Goal: Task Accomplishment & Management: Manage account settings

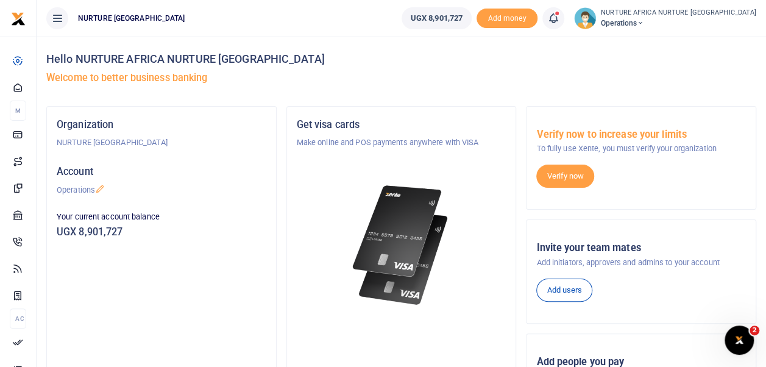
click at [559, 16] on icon at bounding box center [553, 18] width 12 height 13
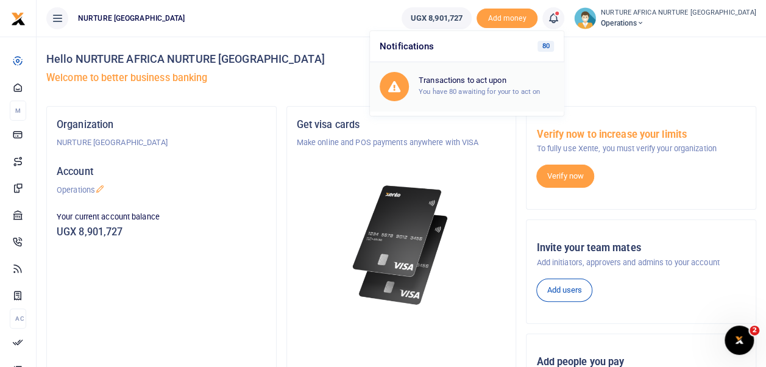
click at [497, 84] on h6 "Transactions to act upon" at bounding box center [486, 81] width 135 height 10
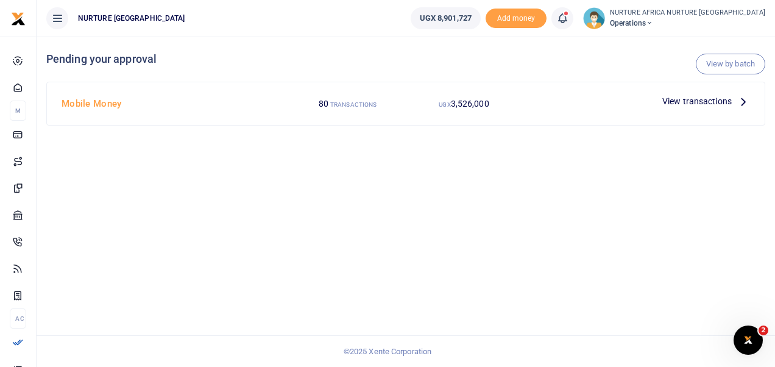
click at [685, 100] on span "View transactions" at bounding box center [696, 100] width 69 height 13
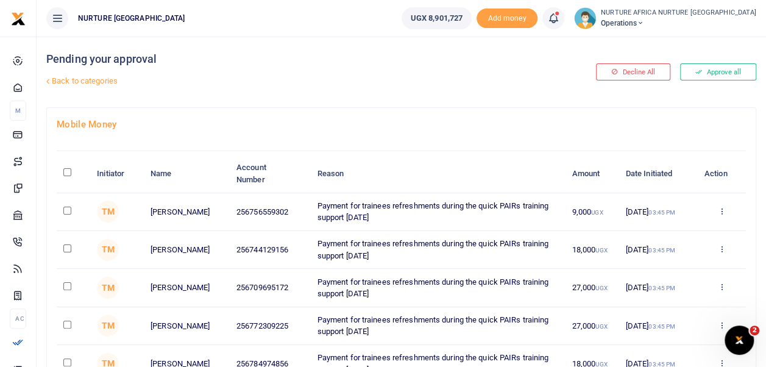
click at [687, 255] on td "22 Aug 2025 03:45 PM" at bounding box center [657, 250] width 79 height 38
click at [564, 27] on link at bounding box center [553, 18] width 22 height 22
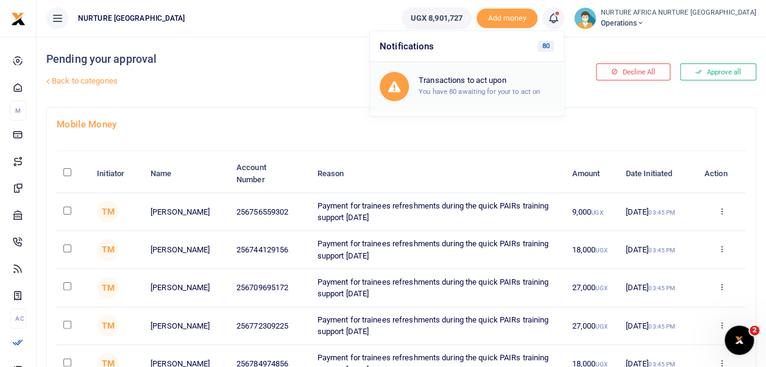
click at [540, 87] on small "You have 80 awaiting for your to act on" at bounding box center [479, 91] width 121 height 9
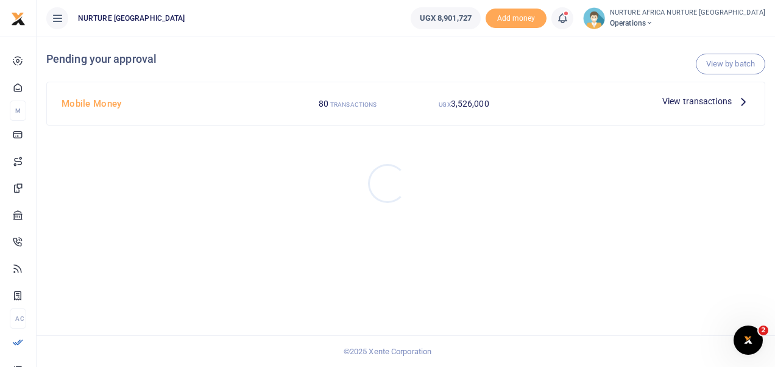
click at [738, 63] on div at bounding box center [387, 183] width 775 height 367
click at [727, 65] on link "View by batch" at bounding box center [730, 64] width 69 height 21
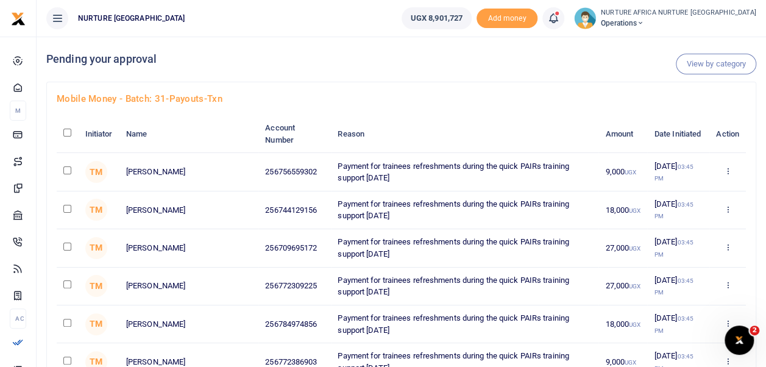
click at [672, 245] on td "[DATE] 03:45 PM" at bounding box center [678, 248] width 62 height 38
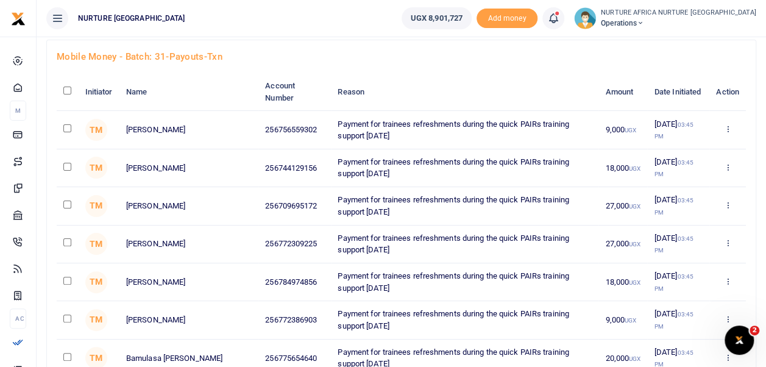
click at [663, 264] on td "[DATE] 03:45 PM" at bounding box center [678, 282] width 62 height 38
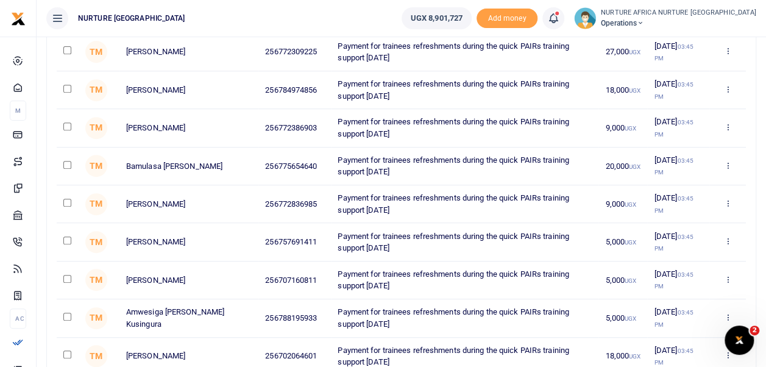
click at [652, 267] on td "22 Aug 2025 03:45 PM" at bounding box center [678, 280] width 62 height 38
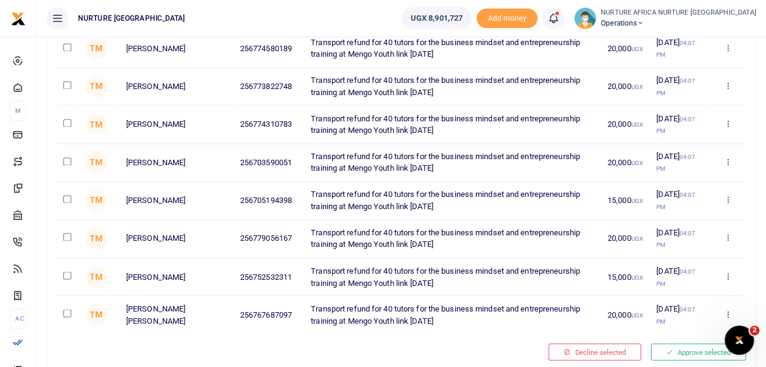
scroll to position [3222, 0]
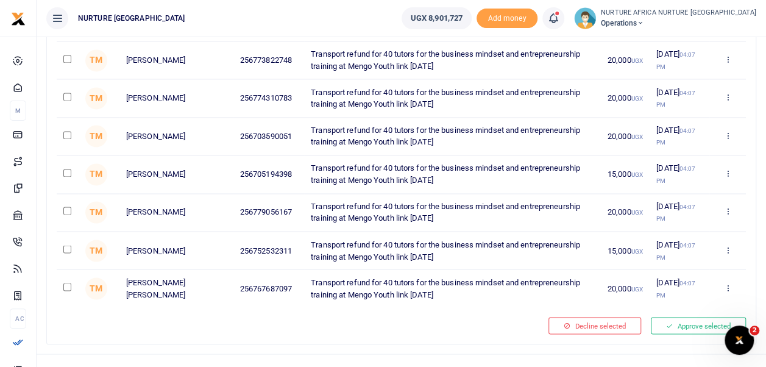
click at [421, 353] on footer "© 2025 Xente Corporation" at bounding box center [383, 369] width 766 height 32
drag, startPoint x: 444, startPoint y: 348, endPoint x: 303, endPoint y: 351, distance: 140.1
click at [303, 353] on footer "© 2025 Xente Corporation" at bounding box center [383, 369] width 766 height 32
copy footer "© 2025 Xente Corporation"
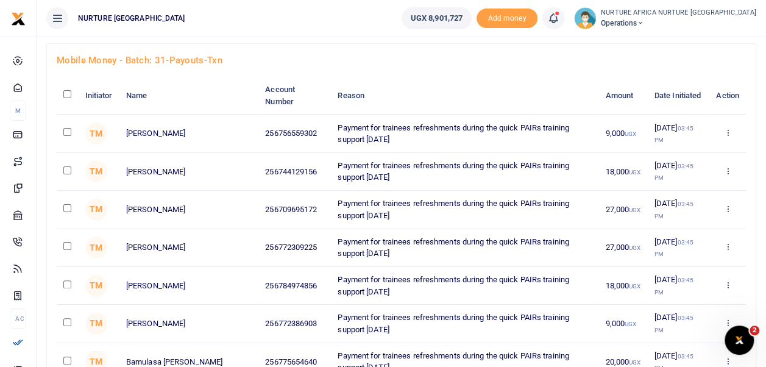
scroll to position [0, 0]
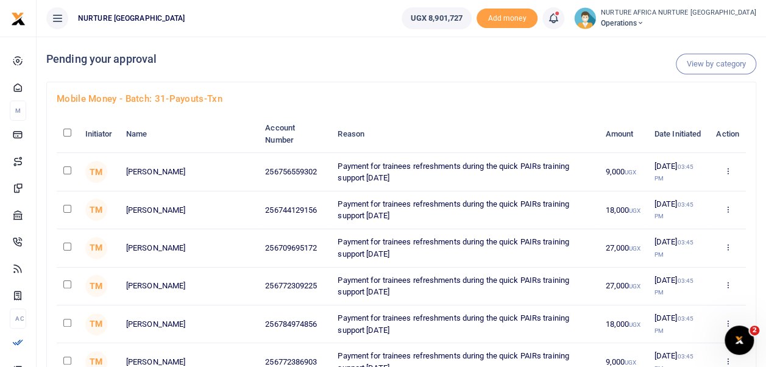
click at [68, 132] on input "checkbox" at bounding box center [67, 133] width 8 height 8
checkbox input "true"
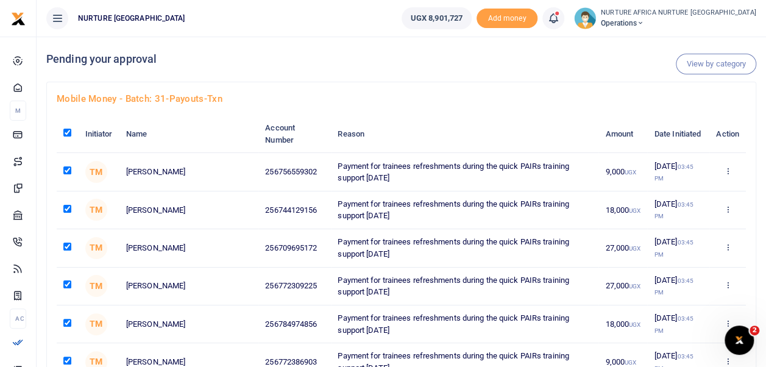
checkbox input "true"
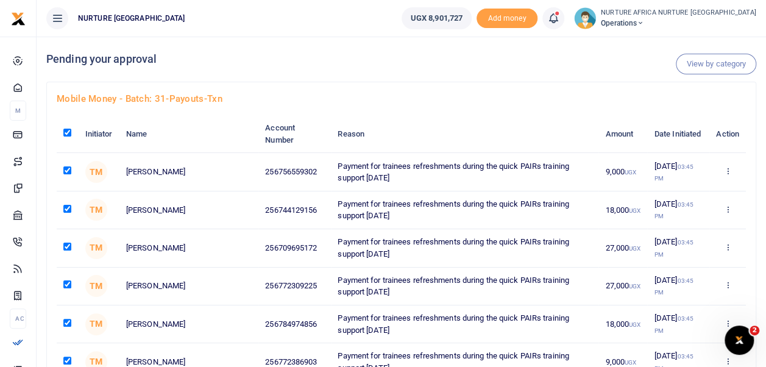
checkbox input "true"
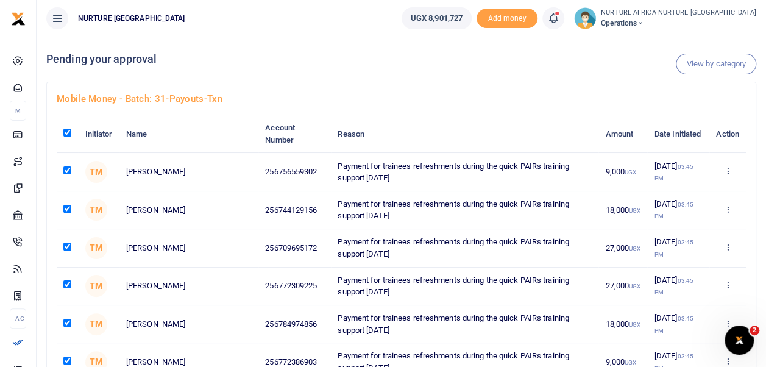
checkbox input "true"
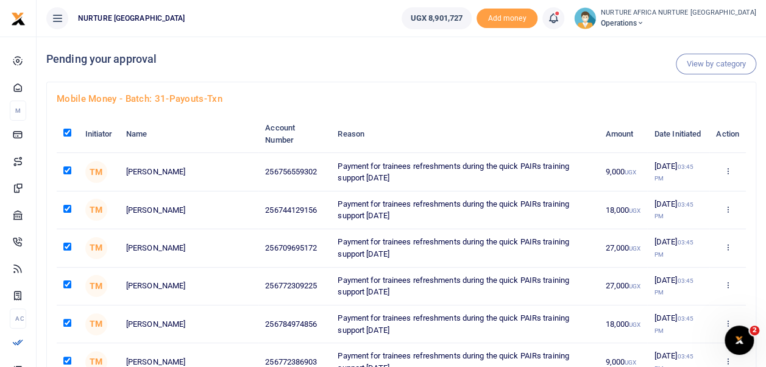
checkbox input "true"
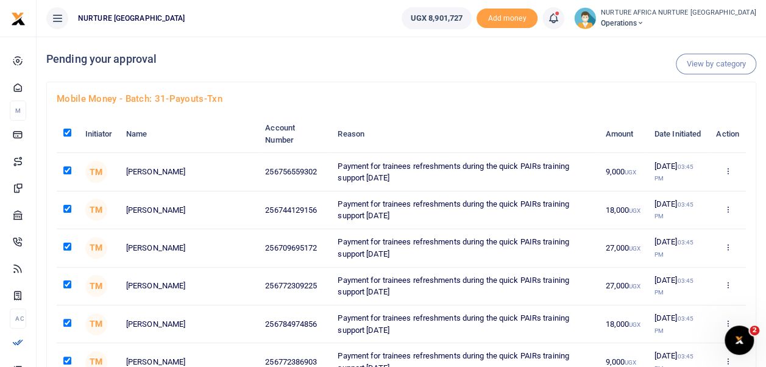
checkbox input "true"
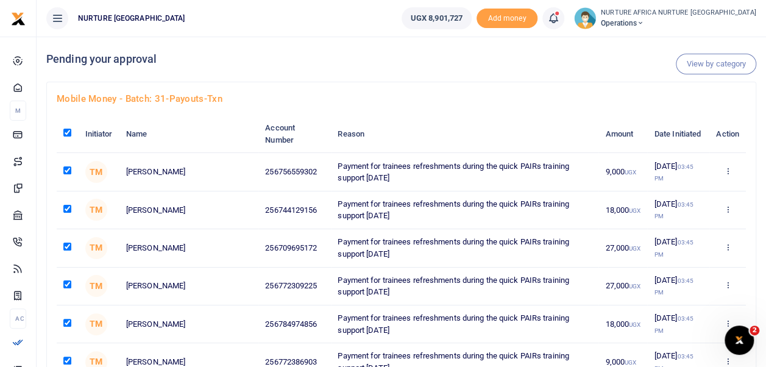
checkbox input "true"
click at [573, 101] on h4 "Mobile Money - batch: 31-payouts-txn" at bounding box center [401, 98] width 689 height 13
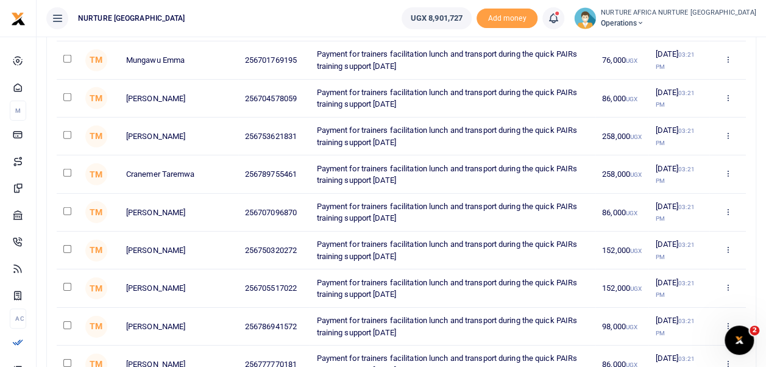
scroll to position [1796, 0]
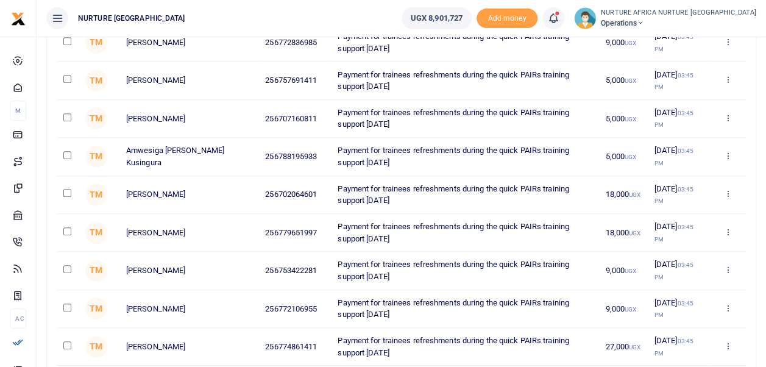
scroll to position [402, 0]
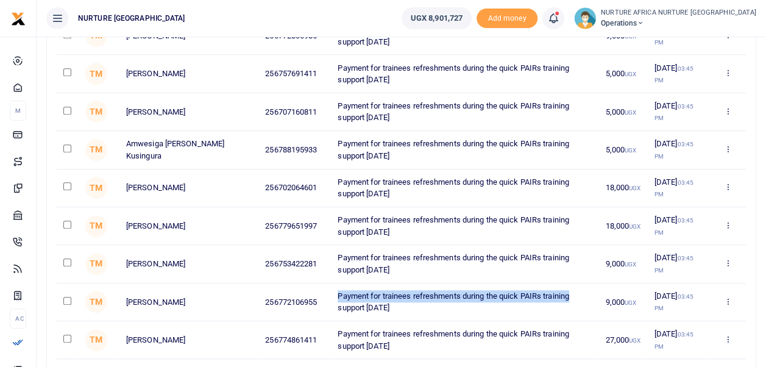
drag, startPoint x: 309, startPoint y: 292, endPoint x: 544, endPoint y: 291, distance: 235.2
click at [544, 291] on td "Payment for trainees refreshments during the quick PAIRs training support [DATE]" at bounding box center [464, 302] width 267 height 38
copy td "Payment for trainees refreshments during the quick PAIRs training"
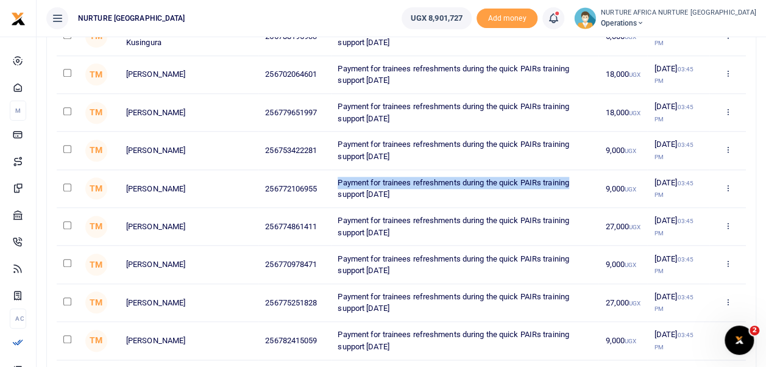
scroll to position [0, 0]
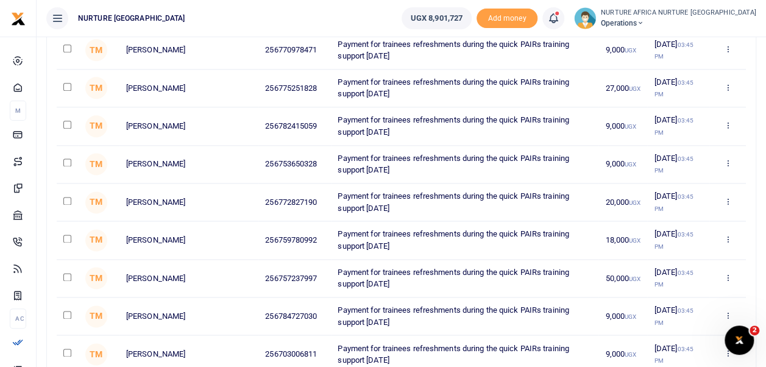
click at [128, 348] on td "[PERSON_NAME]" at bounding box center [188, 354] width 139 height 38
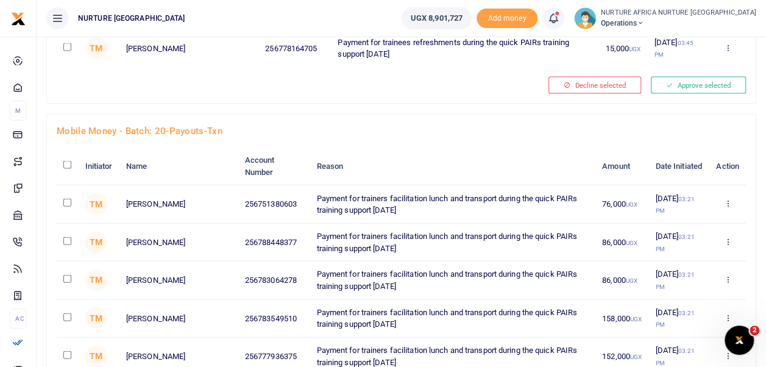
scroll to position [1266, 0]
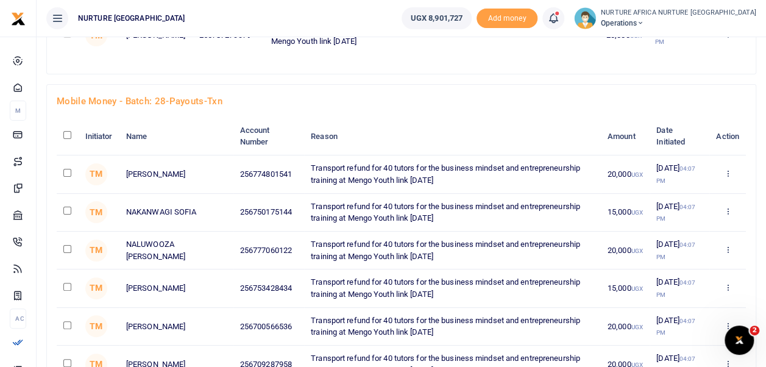
scroll to position [2314, 0]
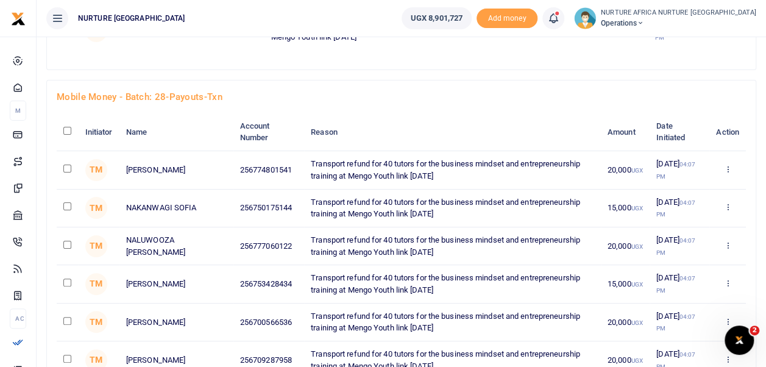
click at [67, 127] on input "checkbox" at bounding box center [67, 131] width 8 height 8
checkbox input "true"
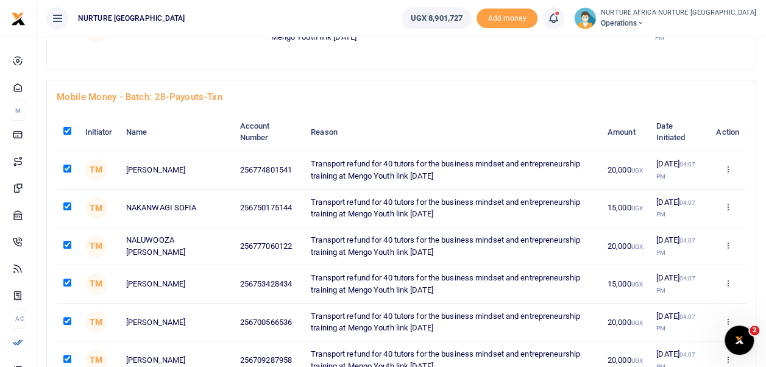
checkbox input "true"
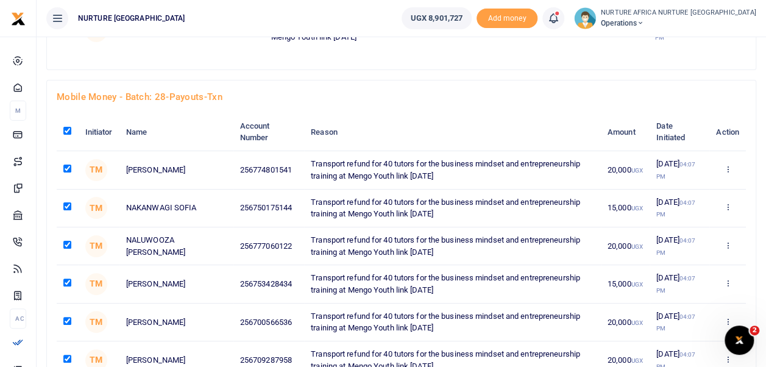
checkbox input "true"
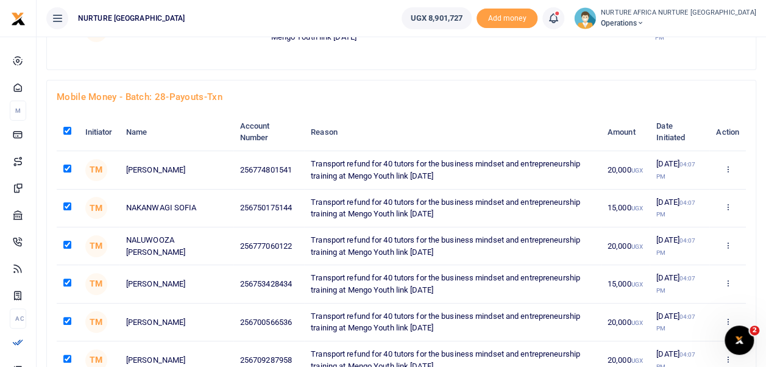
checkbox input "true"
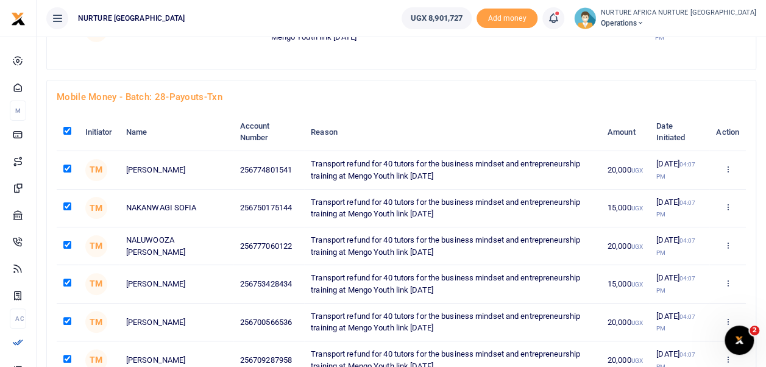
checkbox input "true"
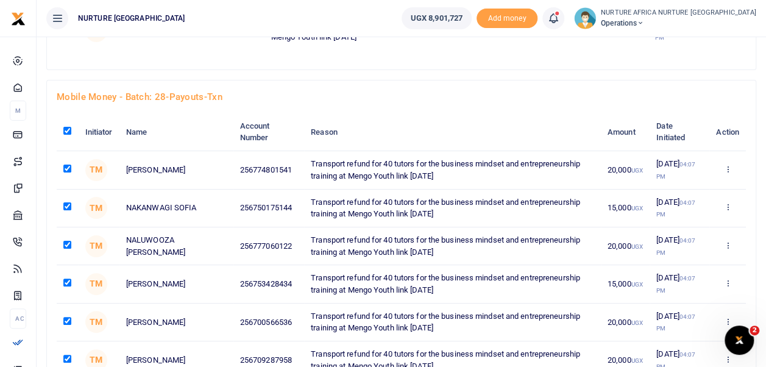
checkbox input "true"
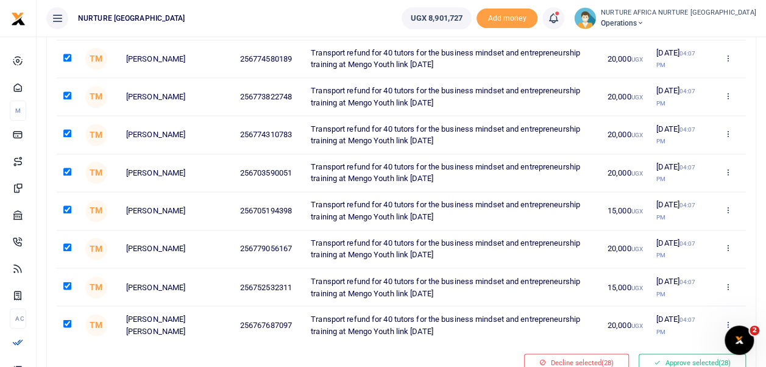
scroll to position [3222, 0]
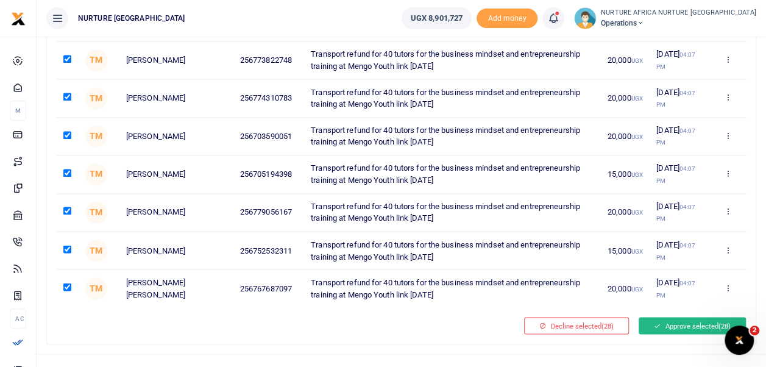
click at [669, 317] on button "Approve selected (28)" at bounding box center [691, 325] width 107 height 17
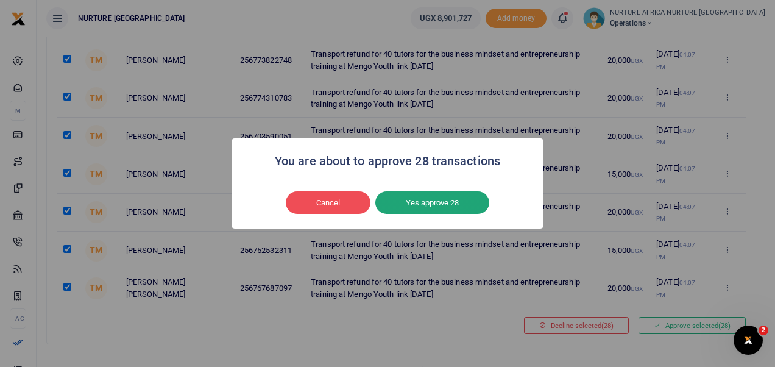
click at [431, 195] on button "Yes approve 28" at bounding box center [432, 202] width 114 height 23
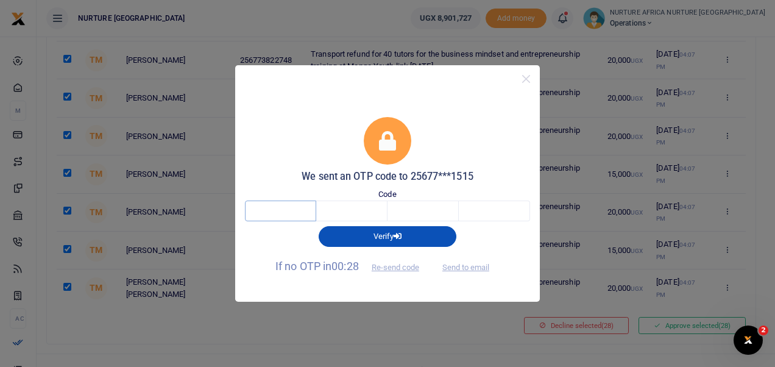
click at [250, 218] on input "text" at bounding box center [280, 210] width 71 height 21
type input "4"
type input "1"
type input "5"
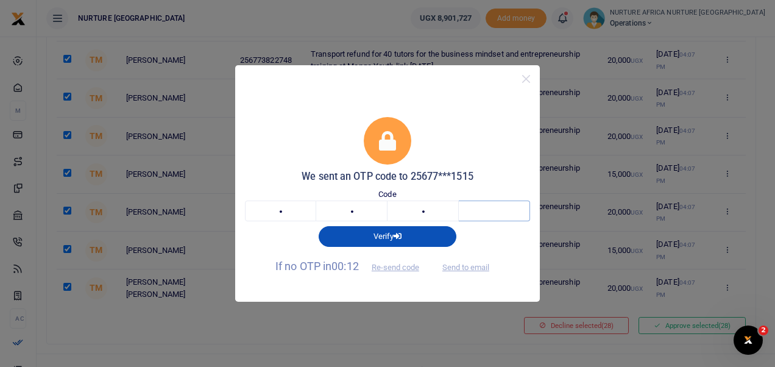
type input "2"
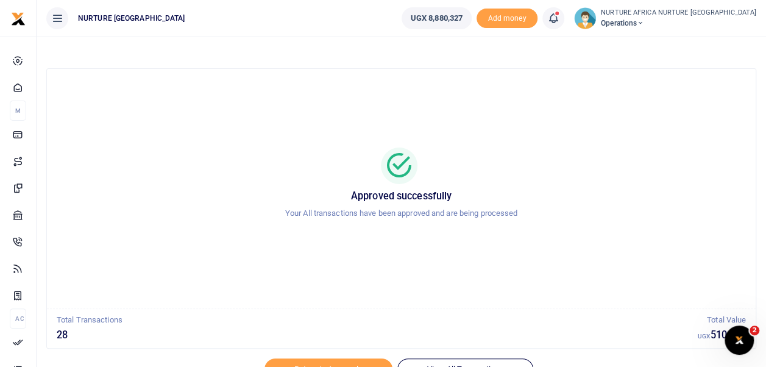
click at [559, 15] on icon at bounding box center [553, 18] width 12 height 13
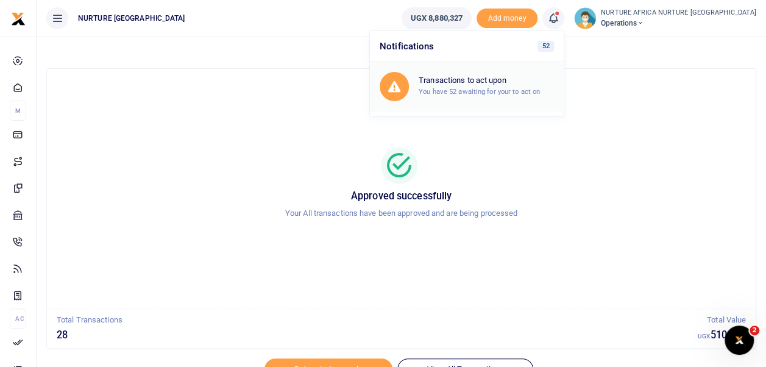
click at [519, 89] on small "You have 52 awaiting for your to act on" at bounding box center [479, 91] width 121 height 9
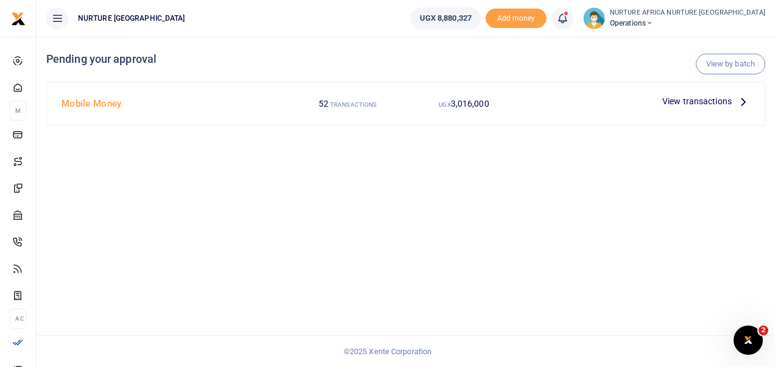
click at [685, 101] on span "View transactions" at bounding box center [696, 100] width 69 height 13
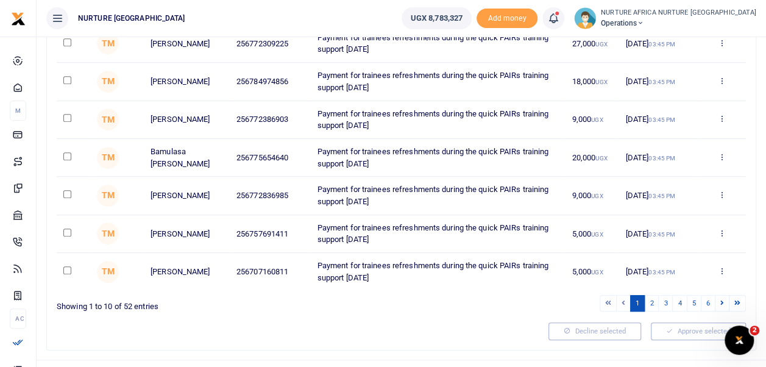
scroll to position [303, 0]
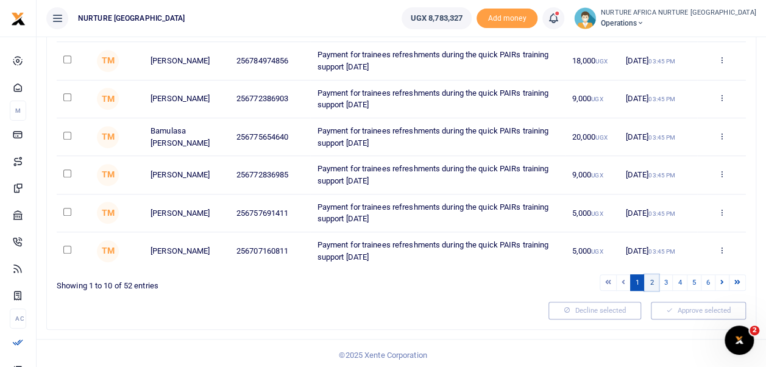
click at [652, 279] on link "2" at bounding box center [651, 282] width 15 height 16
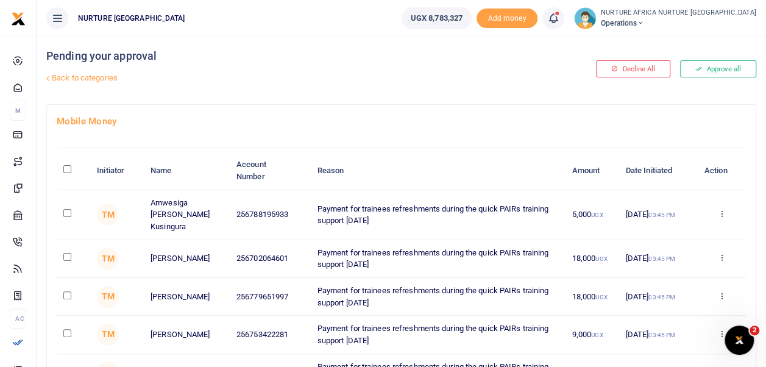
scroll to position [0, 0]
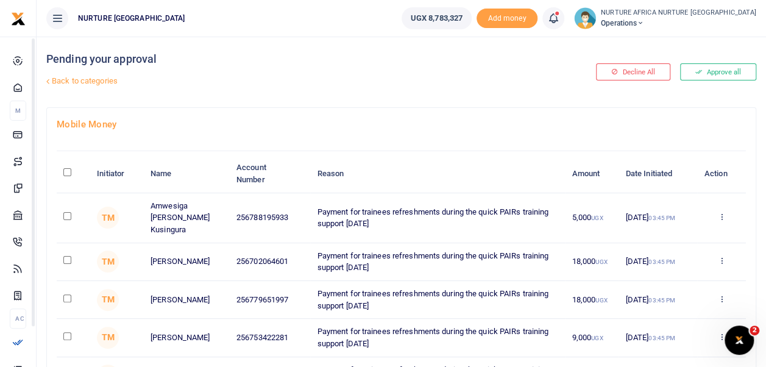
click at [248, 121] on h4 "Mobile Money" at bounding box center [401, 124] width 689 height 13
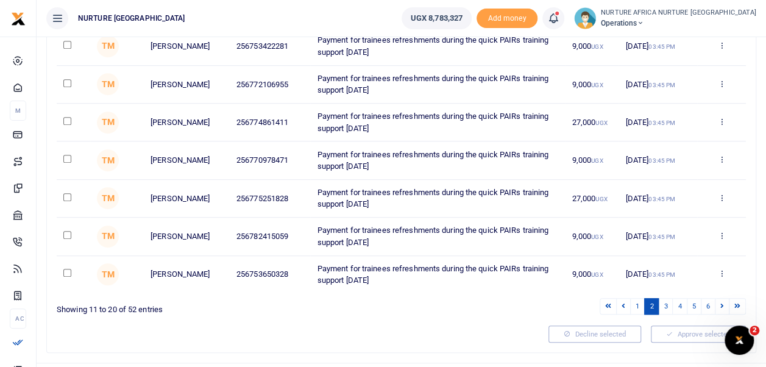
scroll to position [303, 0]
